Goal: Task Accomplishment & Management: Use online tool/utility

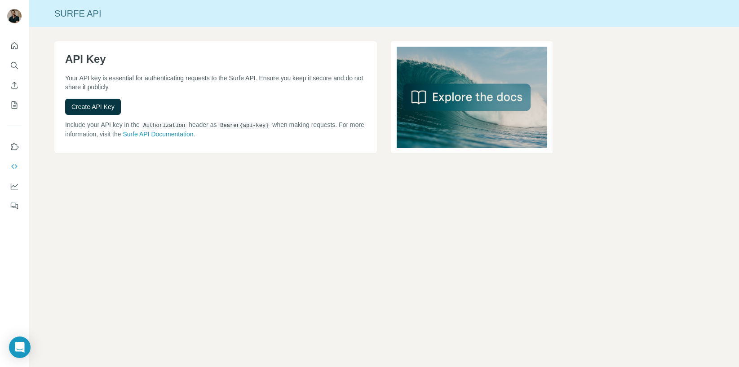
click at [92, 93] on div "API Key Your API key is essential for authenticating requests to the Surfe API.…" at bounding box center [215, 97] width 322 height 112
click at [91, 97] on div "API Key Your API key is essential for authenticating requests to the Surfe API.…" at bounding box center [215, 97] width 322 height 112
click at [90, 102] on button "Create API Key" at bounding box center [93, 107] width 56 height 16
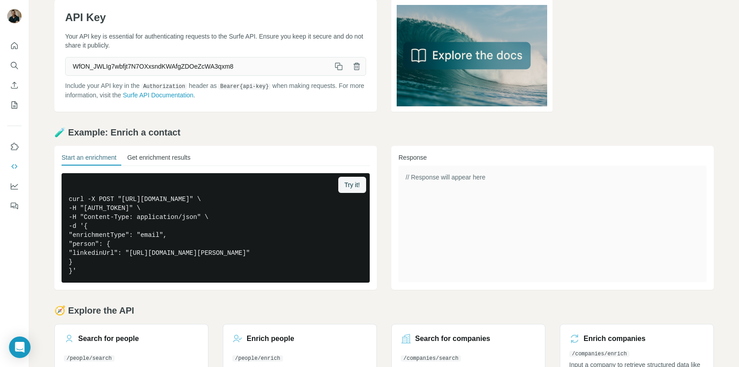
scroll to position [86, 0]
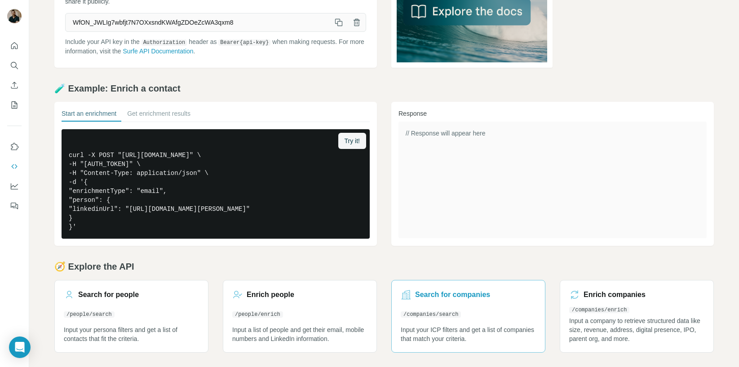
click at [460, 300] on h3 "Search for companies" at bounding box center [452, 295] width 75 height 11
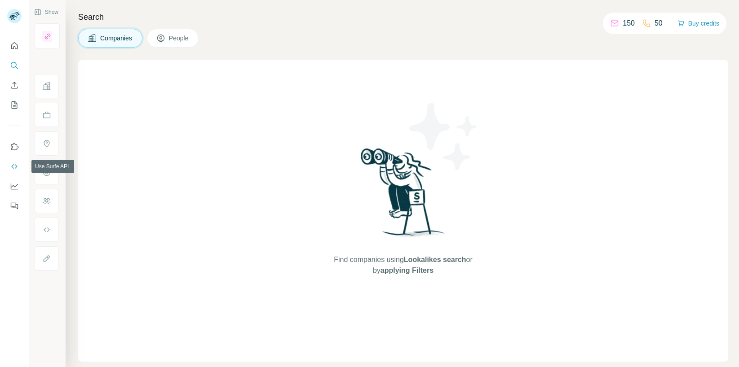
click at [13, 165] on icon "Use Surfe API" at bounding box center [14, 166] width 6 height 4
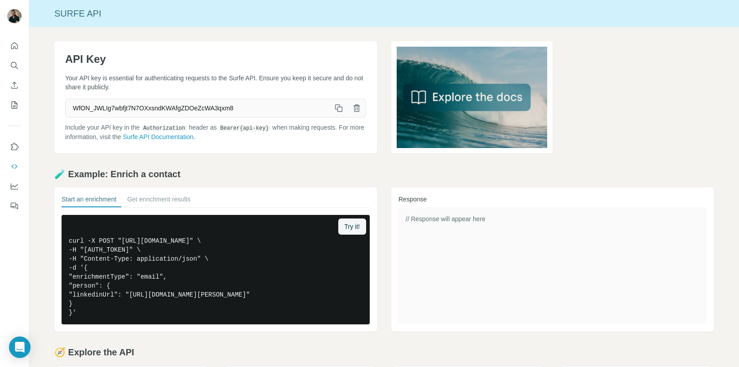
click at [102, 107] on span "WfON_JWLIg7wbfjt7N7OXxsndKWAfgZDOeZcWA3qxm8" at bounding box center [198, 108] width 264 height 16
copy span "WfON_JWLIg7wbfjt7N7OXxsndKWAfgZDOeZcWA3qxm8"
click at [193, 135] on link "Surfe API Documentation" at bounding box center [158, 136] width 71 height 7
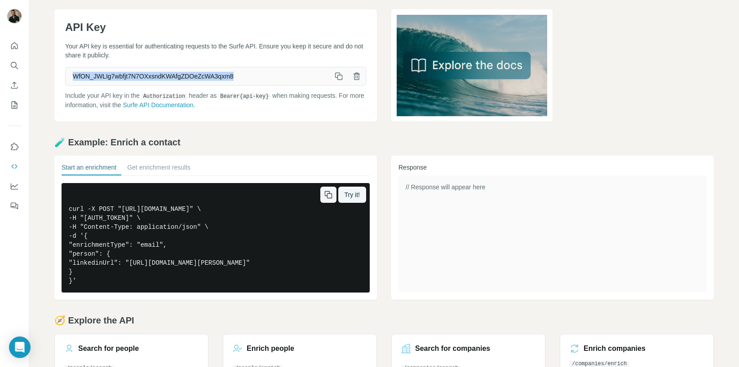
scroll to position [34, 0]
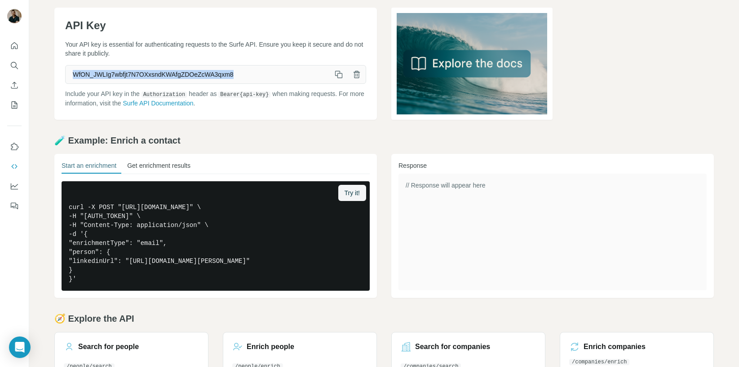
click at [155, 168] on button "Get enrichment results" at bounding box center [158, 167] width 63 height 13
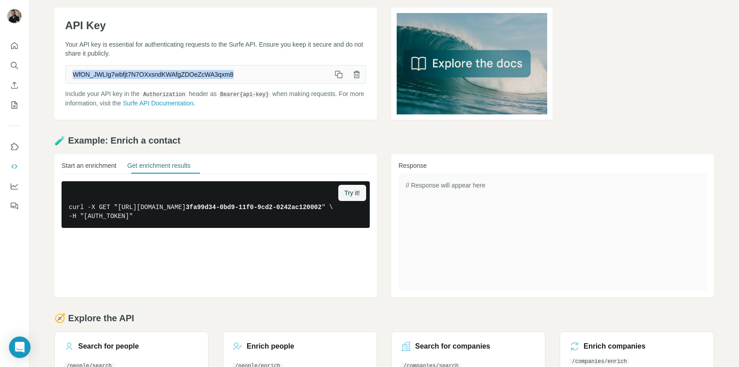
click at [105, 170] on button "Start an enrichment" at bounding box center [89, 167] width 55 height 13
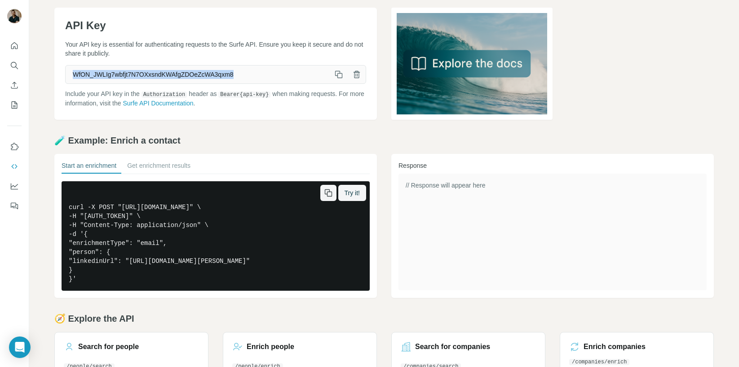
scroll to position [86, 0]
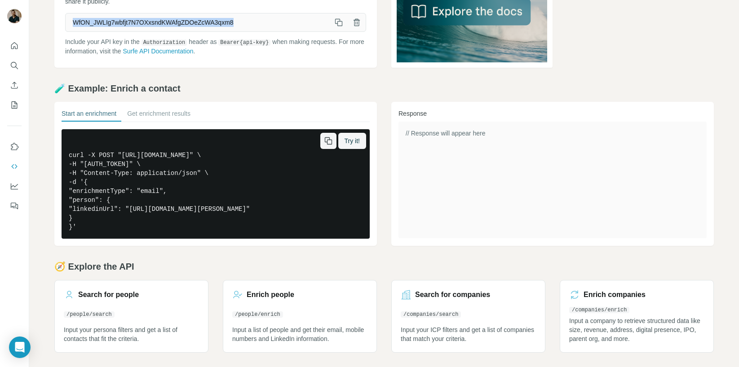
click at [326, 140] on icon "button" at bounding box center [328, 142] width 5 height 5
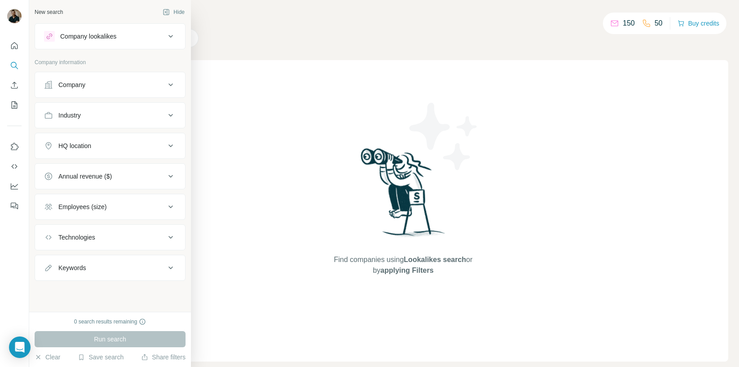
click at [149, 87] on div "Company" at bounding box center [104, 84] width 121 height 9
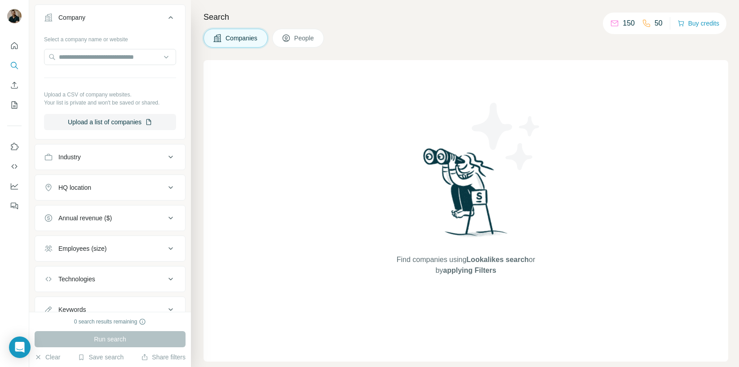
scroll to position [70, 0]
click at [132, 251] on div "Employees (size)" at bounding box center [104, 246] width 121 height 9
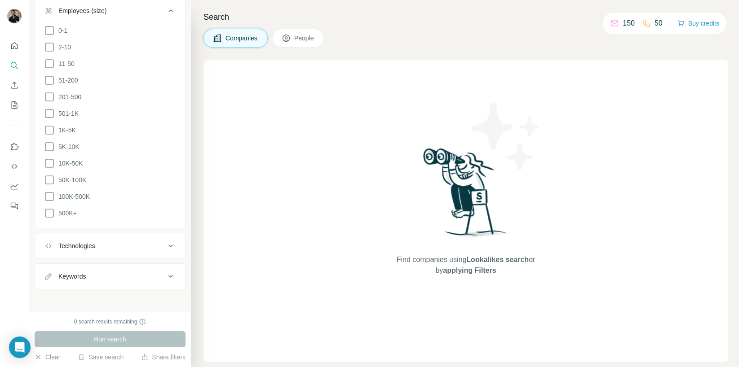
scroll to position [0, 0]
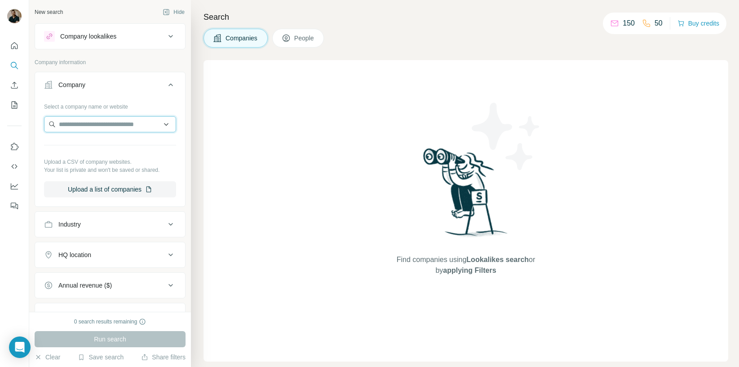
click at [103, 121] on input "text" at bounding box center [110, 124] width 132 height 16
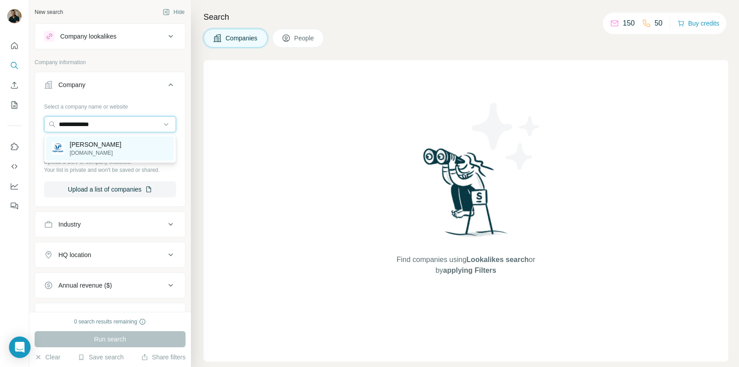
type input "**********"
click at [116, 141] on div "Vajda-Papír vajdapapir.hu" at bounding box center [110, 149] width 128 height 24
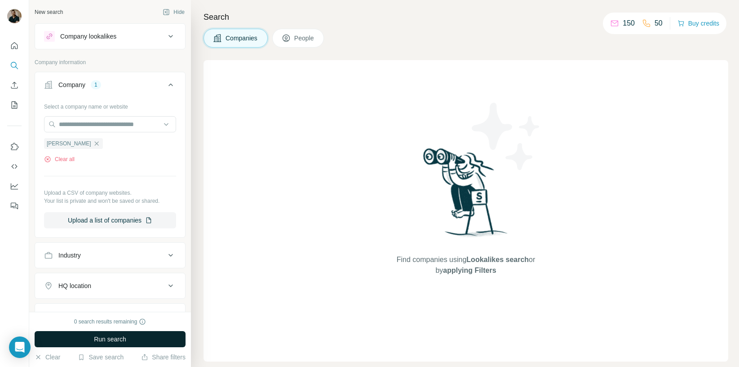
click at [122, 335] on span "Run search" at bounding box center [110, 339] width 32 height 9
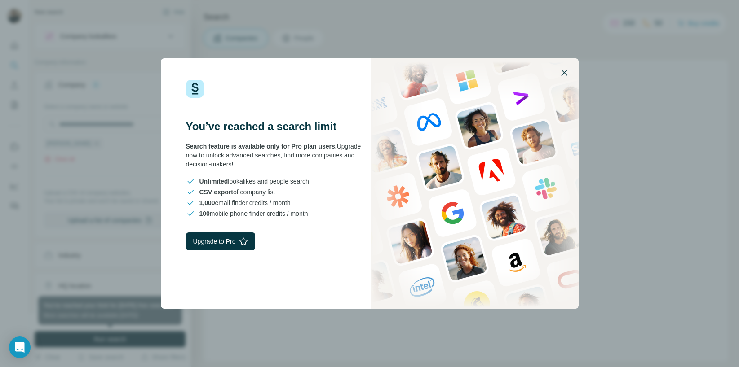
click at [564, 75] on icon "button" at bounding box center [564, 72] width 11 height 11
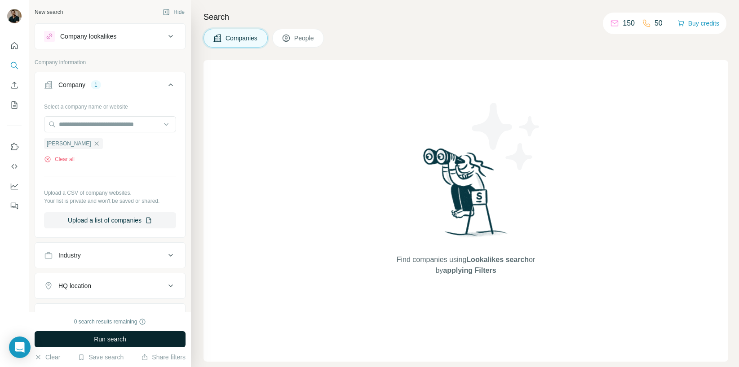
click at [117, 339] on span "Run search" at bounding box center [110, 339] width 32 height 9
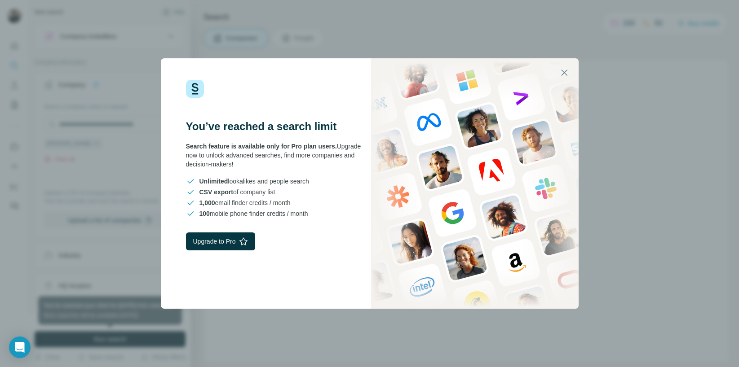
click at [575, 74] on div at bounding box center [564, 72] width 29 height 29
click at [559, 74] on icon "button" at bounding box center [564, 72] width 11 height 11
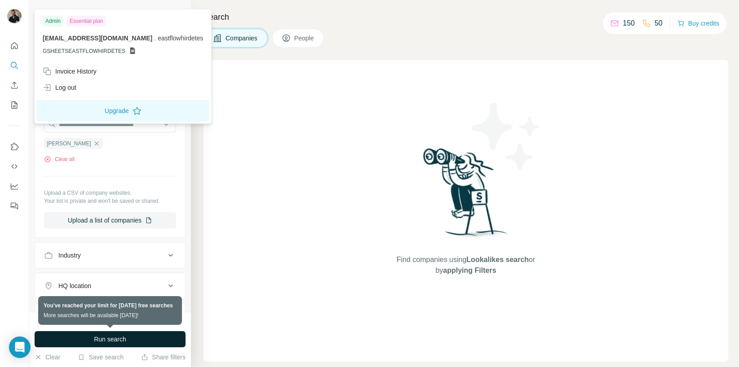
click at [14, 16] on img at bounding box center [14, 16] width 14 height 14
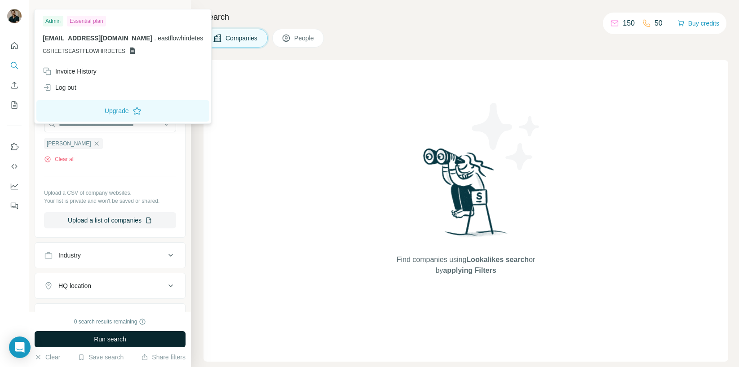
click at [116, 340] on span "Run search" at bounding box center [110, 339] width 32 height 9
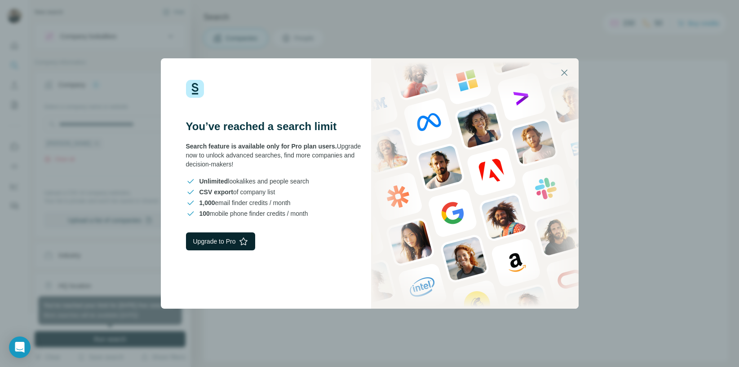
click at [221, 242] on button "Upgrade to Pro" at bounding box center [221, 242] width 70 height 18
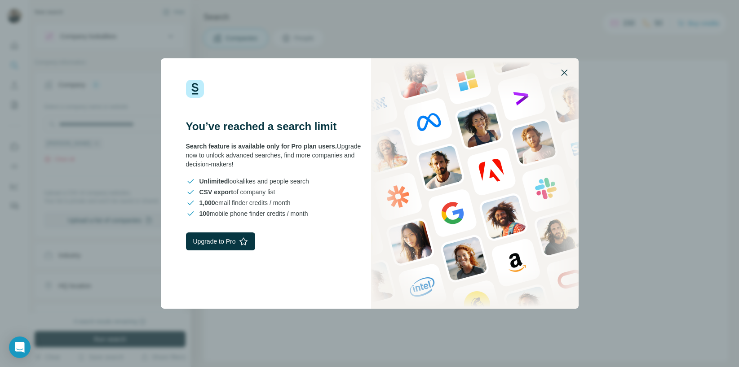
click at [566, 76] on icon "button" at bounding box center [564, 72] width 11 height 11
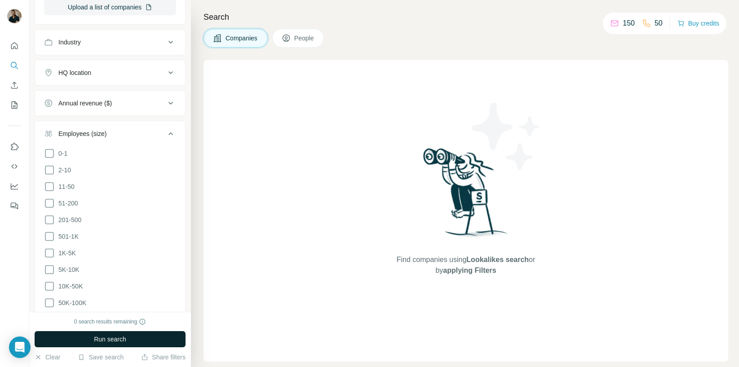
scroll to position [336, 0]
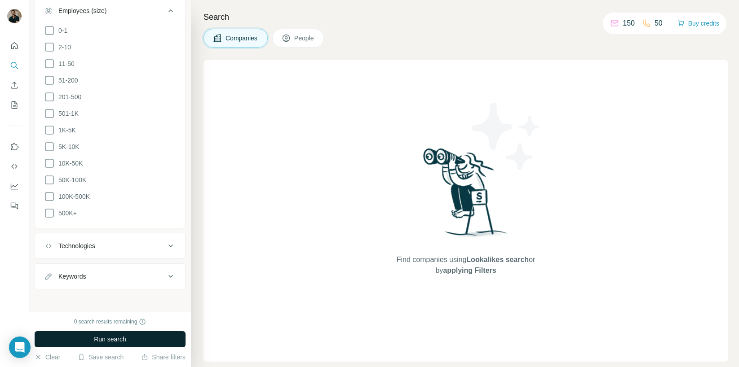
click at [112, 272] on div "Keywords" at bounding box center [104, 276] width 121 height 9
click at [119, 242] on div "Technologies" at bounding box center [104, 246] width 121 height 9
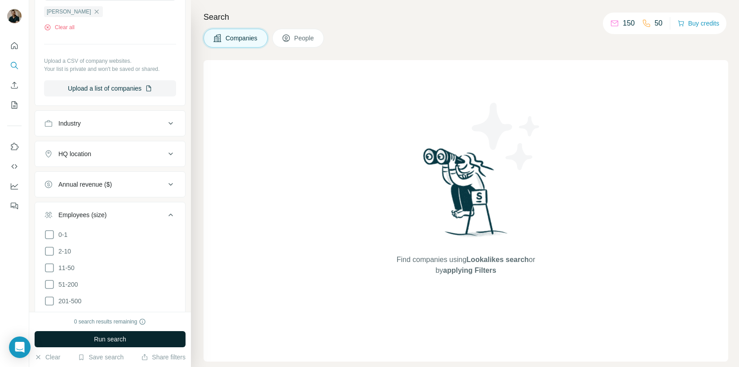
scroll to position [0, 0]
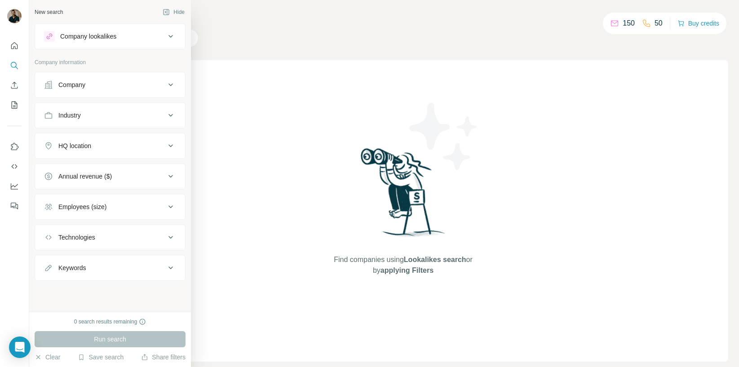
click at [102, 177] on div "Annual revenue ($)" at bounding box center [84, 176] width 53 height 9
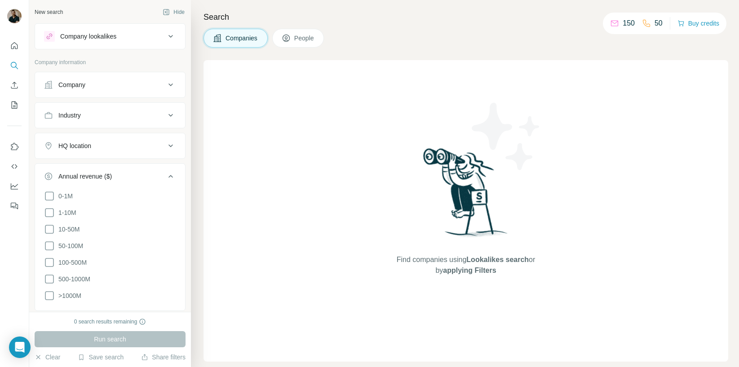
click at [89, 141] on button "HQ location" at bounding box center [110, 146] width 150 height 22
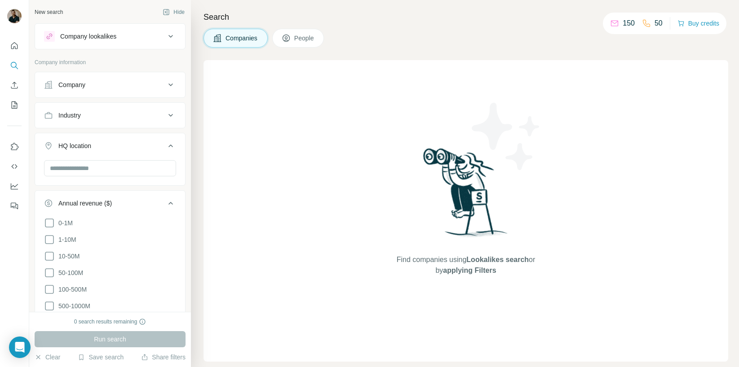
click at [79, 115] on div "Industry" at bounding box center [69, 115] width 22 height 9
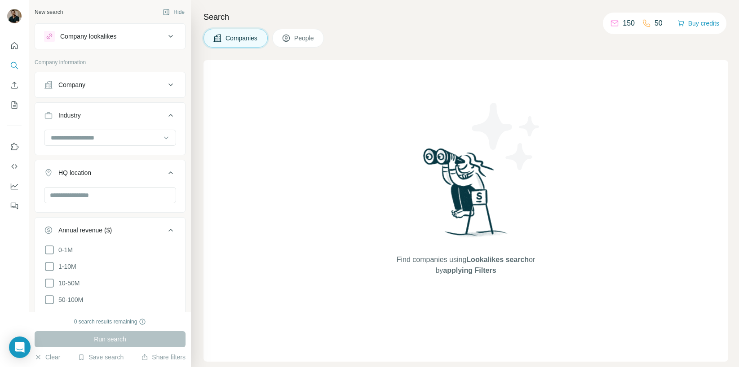
click at [81, 93] on button "Company" at bounding box center [110, 85] width 150 height 22
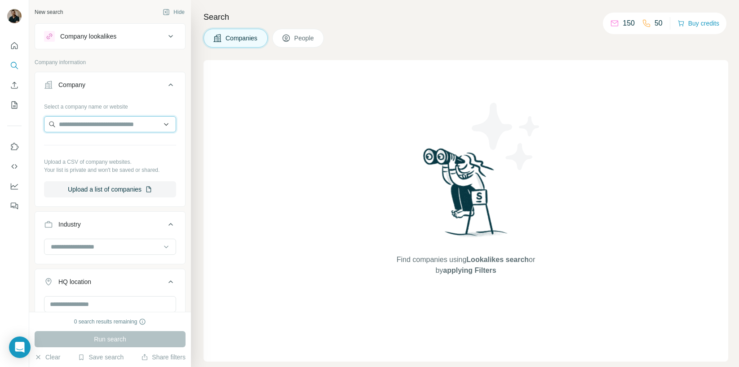
click at [83, 125] on input "text" at bounding box center [110, 124] width 132 height 16
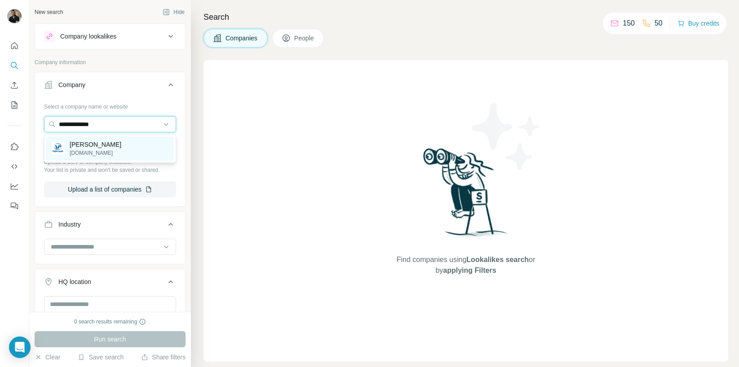
type input "**********"
click at [106, 154] on div "Vajda-Papír vajdapapir.hu" at bounding box center [110, 149] width 128 height 24
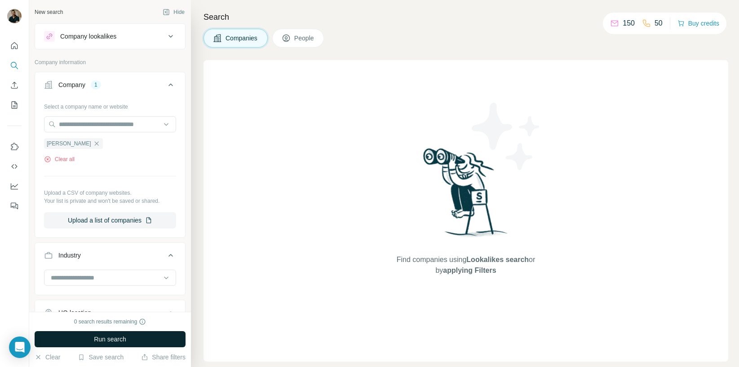
click at [125, 339] on span "Run search" at bounding box center [110, 339] width 32 height 9
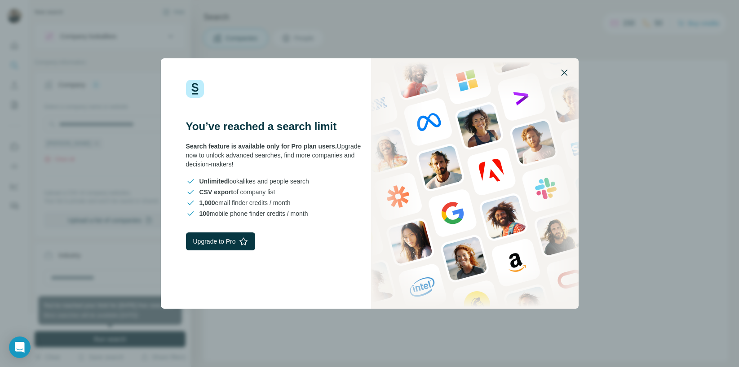
click at [561, 68] on icon "button" at bounding box center [564, 72] width 11 height 11
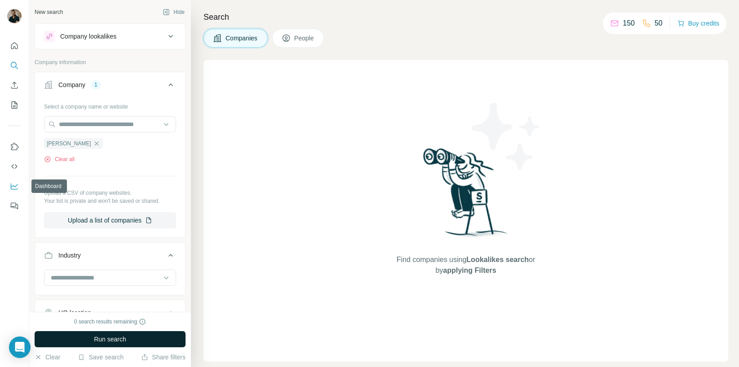
click at [14, 187] on icon "Dashboard" at bounding box center [14, 186] width 7 height 4
click at [13, 50] on icon "Quick start" at bounding box center [14, 45] width 9 height 9
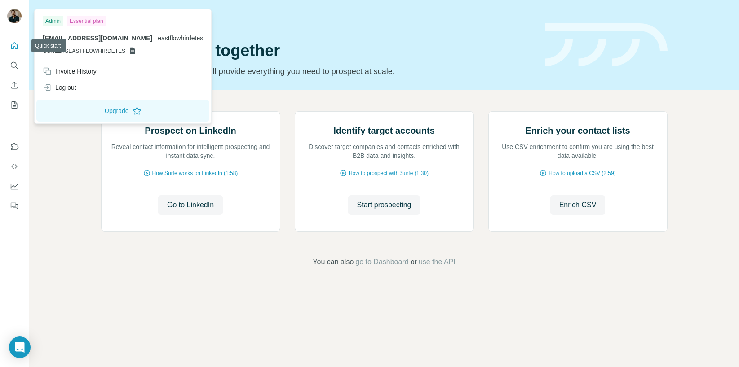
click at [26, 18] on div at bounding box center [16, 18] width 26 height 30
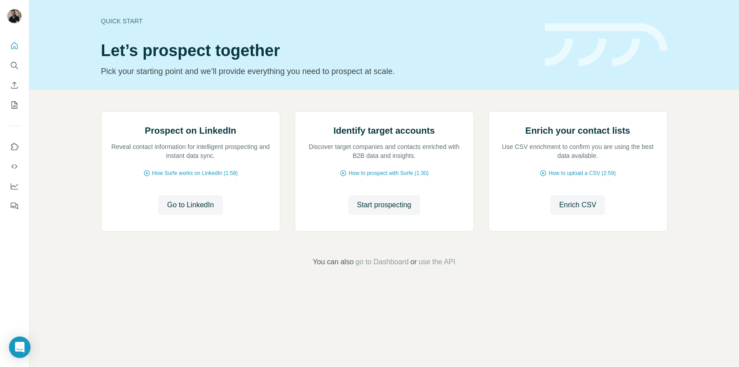
click at [15, 18] on img at bounding box center [14, 16] width 14 height 14
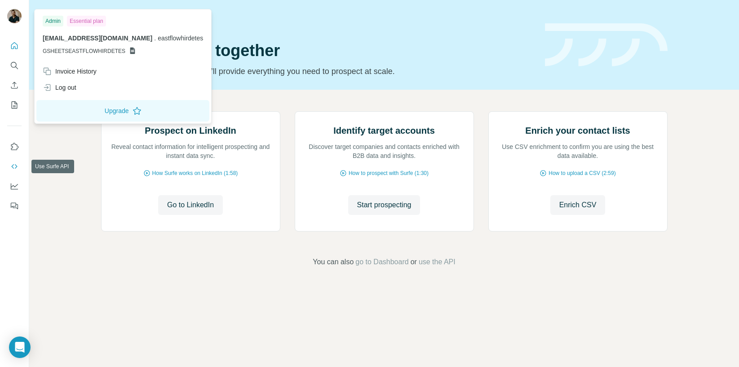
click at [14, 164] on icon "Use Surfe API" at bounding box center [14, 166] width 9 height 9
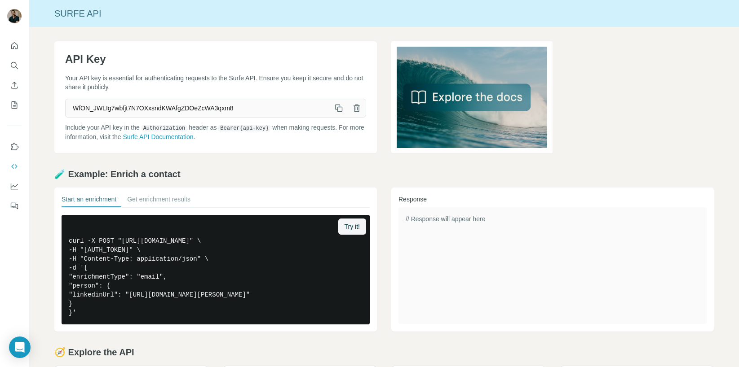
click at [194, 105] on span "WfON_JWLIg7wbfjt7N7OXxsndKWAfgZDOeZcWA3qxm8" at bounding box center [198, 108] width 264 height 16
click at [339, 107] on icon "button" at bounding box center [338, 108] width 9 height 9
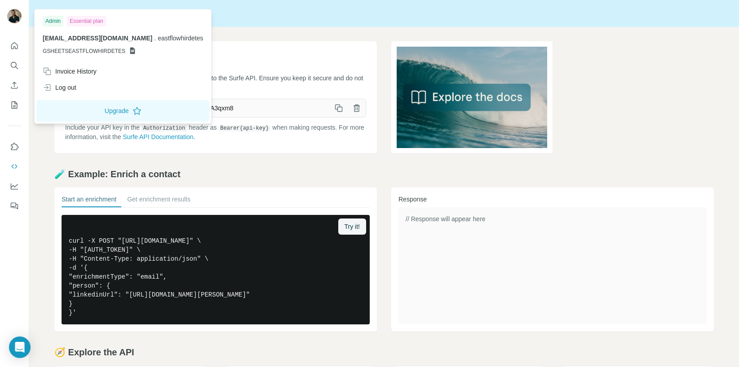
click at [11, 11] on img at bounding box center [14, 16] width 14 height 14
click at [11, 61] on icon "Search" at bounding box center [14, 65] width 9 height 9
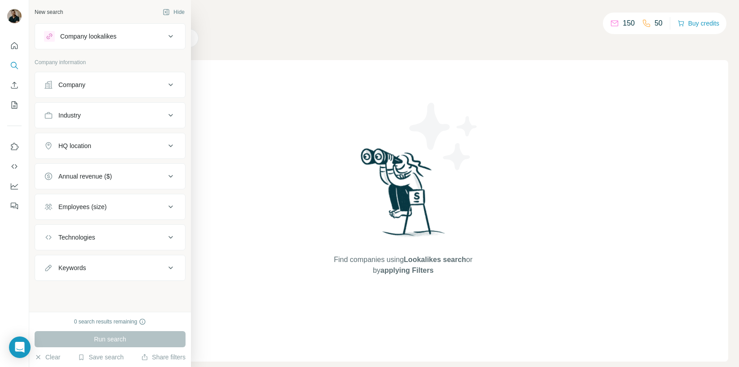
click at [108, 83] on div "Company" at bounding box center [104, 84] width 121 height 9
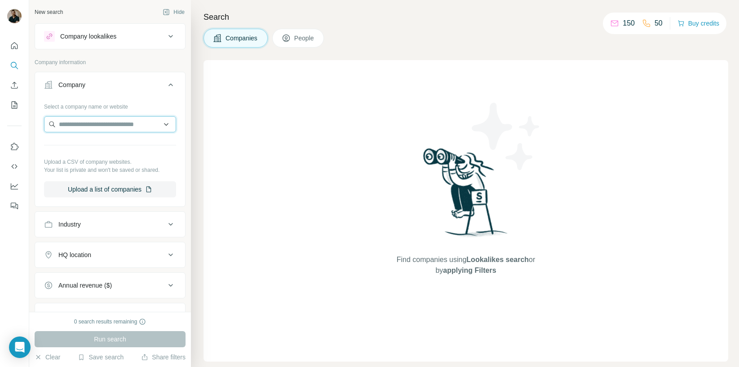
click at [106, 123] on input "text" at bounding box center [110, 124] width 132 height 16
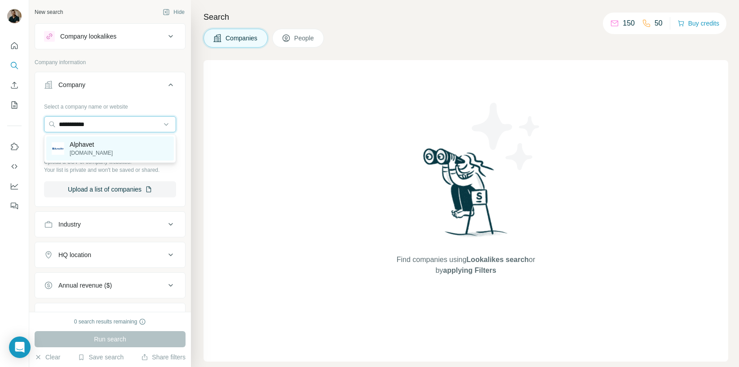
type input "**********"
click at [116, 159] on div "Alphavet alphavet.hu" at bounding box center [110, 149] width 128 height 24
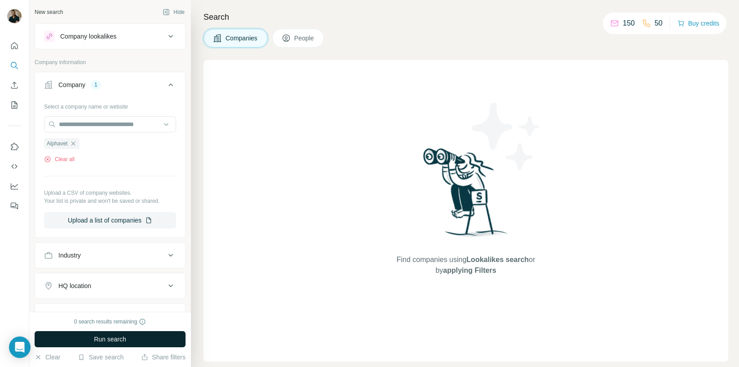
click at [131, 346] on button "Run search" at bounding box center [110, 339] width 151 height 16
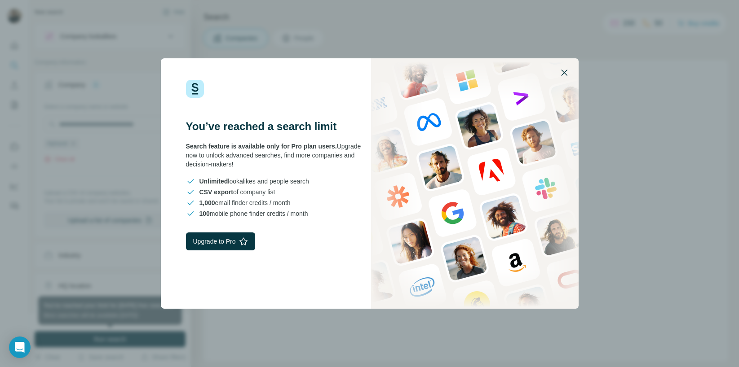
click at [564, 71] on icon "button" at bounding box center [564, 72] width 11 height 11
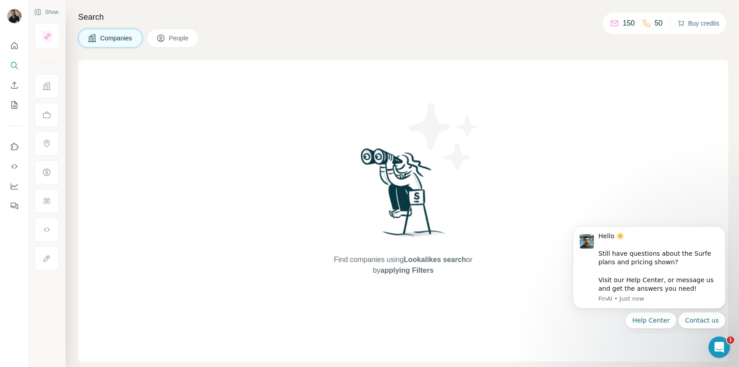
click at [693, 24] on button "Buy credits" at bounding box center [698, 23] width 42 height 13
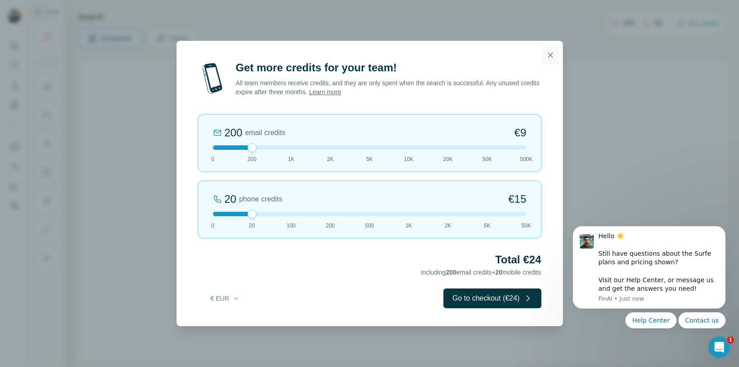
click at [552, 57] on icon "button" at bounding box center [549, 55] width 5 height 5
